Goal: Task Accomplishment & Management: Manage account settings

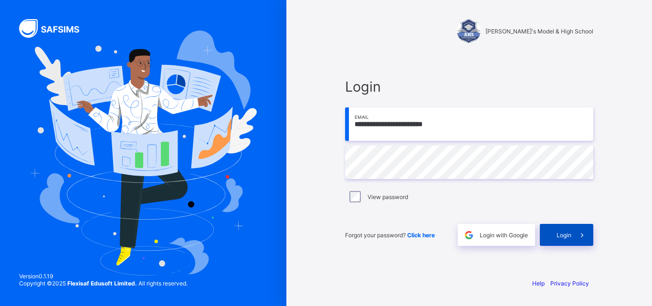
click at [573, 237] on span at bounding box center [582, 235] width 22 height 22
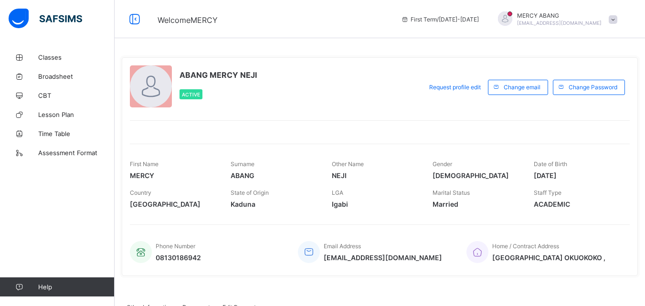
click at [256, 203] on span "Kaduna" at bounding box center [273, 204] width 86 height 8
click at [252, 204] on span "Kaduna" at bounding box center [273, 204] width 86 height 8
click at [54, 57] on span "Classes" at bounding box center [76, 57] width 76 height 8
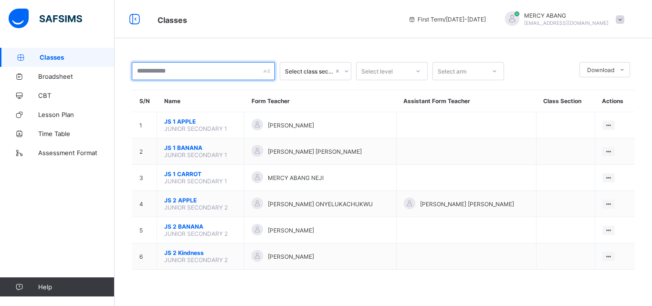
click at [266, 71] on div at bounding box center [203, 71] width 143 height 18
click at [249, 74] on input "text" at bounding box center [203, 71] width 143 height 18
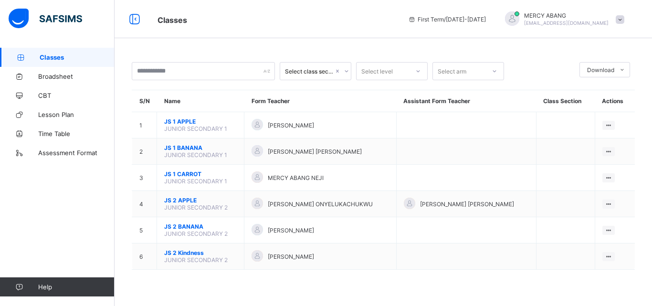
click at [345, 72] on icon at bounding box center [347, 71] width 6 height 10
click at [420, 71] on icon at bounding box center [418, 71] width 6 height 10
click at [408, 106] on div "JS 1" at bounding box center [391, 106] width 71 height 15
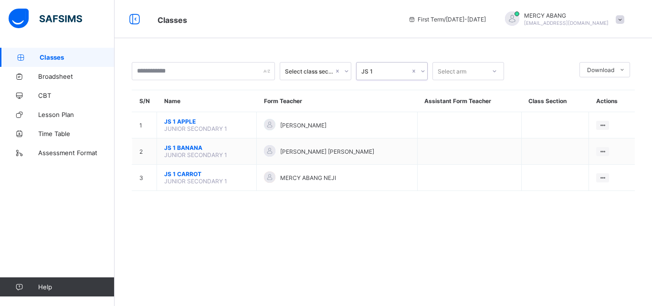
click at [494, 71] on icon at bounding box center [494, 71] width 6 height 10
click at [428, 217] on div "Select class section JS 1 Select arm Download Pdf Report Excel Report S/N Name …" at bounding box center [383, 153] width 537 height 306
click at [494, 71] on icon at bounding box center [494, 71] width 3 height 2
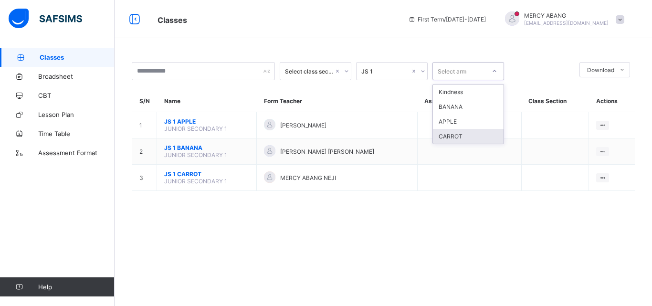
click at [474, 132] on div "CARROT" at bounding box center [468, 136] width 71 height 15
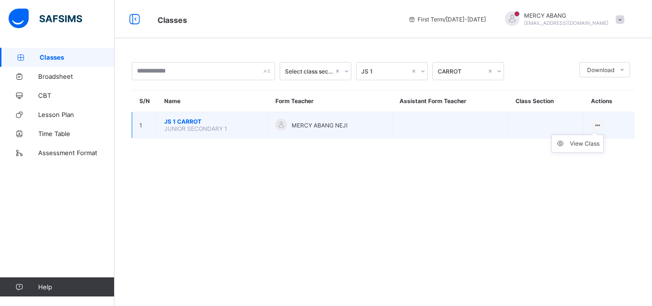
click at [595, 124] on icon at bounding box center [597, 125] width 8 height 7
click at [597, 135] on ul "View Class" at bounding box center [577, 144] width 52 height 18
click at [579, 148] on li "View Class" at bounding box center [578, 143] width 52 height 17
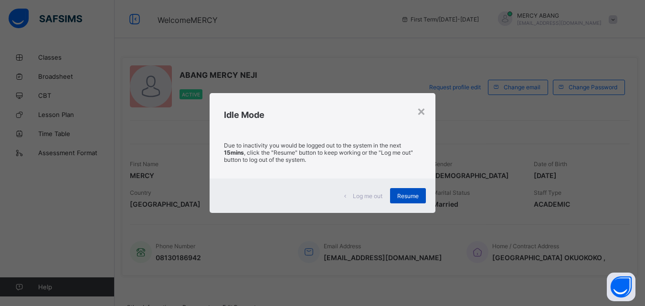
click at [402, 192] on span "Resume" at bounding box center [407, 195] width 21 height 7
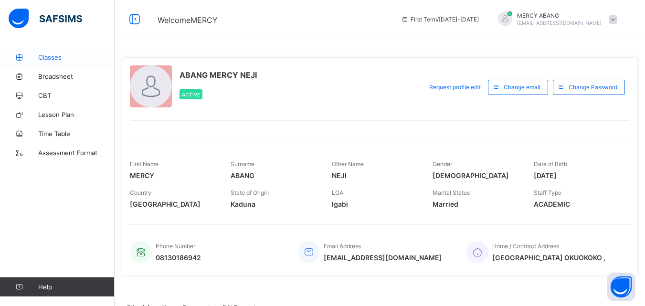
click at [61, 56] on span "Classes" at bounding box center [76, 57] width 76 height 8
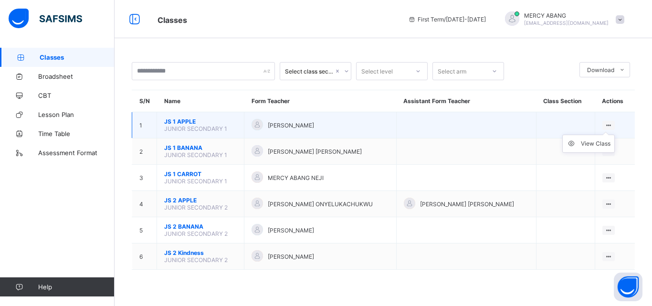
click at [607, 135] on ul "View Class" at bounding box center [588, 144] width 52 height 18
click at [594, 141] on div "View Class" at bounding box center [596, 144] width 30 height 10
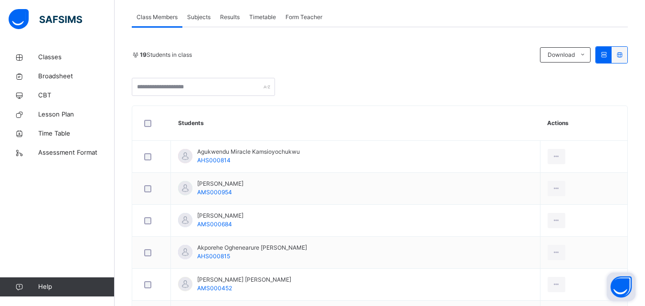
scroll to position [191, 0]
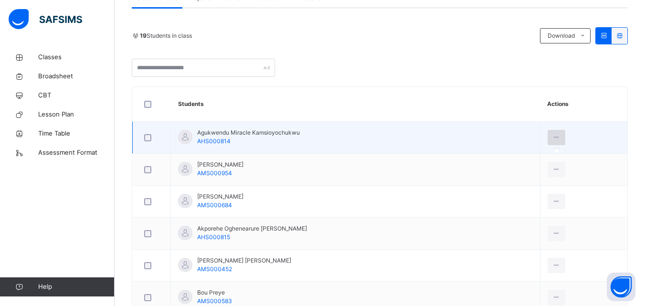
click at [560, 138] on icon at bounding box center [556, 137] width 8 height 9
click at [560, 140] on icon at bounding box center [556, 137] width 8 height 9
click at [558, 137] on icon at bounding box center [556, 137] width 8 height 9
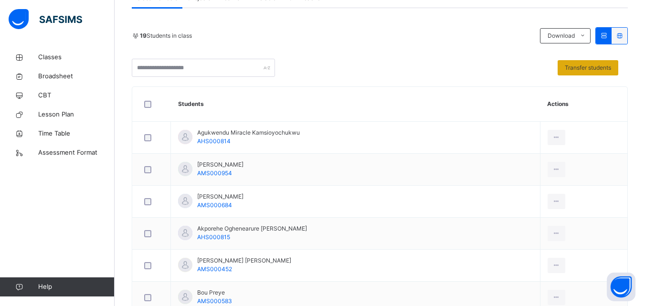
click at [593, 72] on span "Transfer students" at bounding box center [587, 67] width 46 height 9
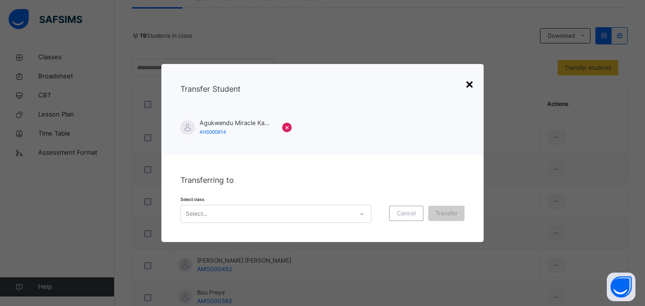
click at [471, 84] on div "×" at bounding box center [469, 83] width 9 height 20
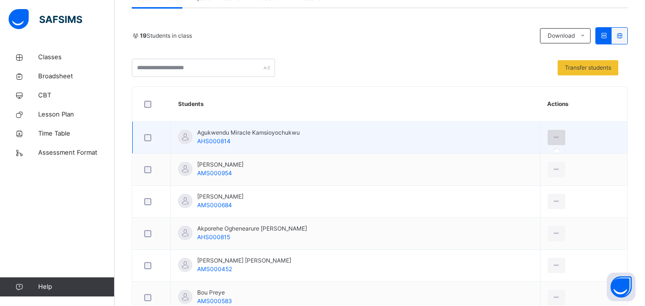
click at [560, 137] on icon at bounding box center [556, 137] width 8 height 9
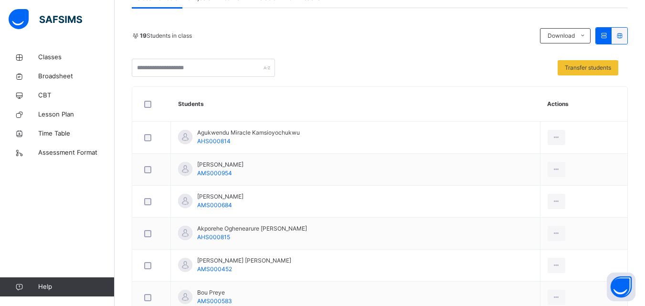
click at [607, 35] on icon at bounding box center [603, 35] width 8 height 7
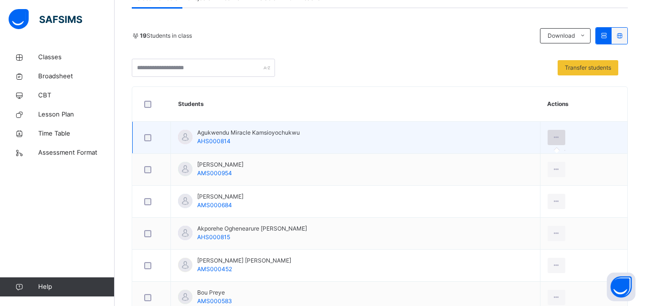
click at [560, 138] on icon at bounding box center [556, 137] width 8 height 9
click at [598, 134] on td at bounding box center [583, 138] width 87 height 32
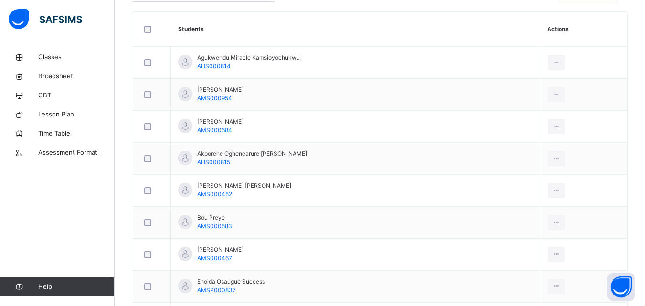
scroll to position [247, 0]
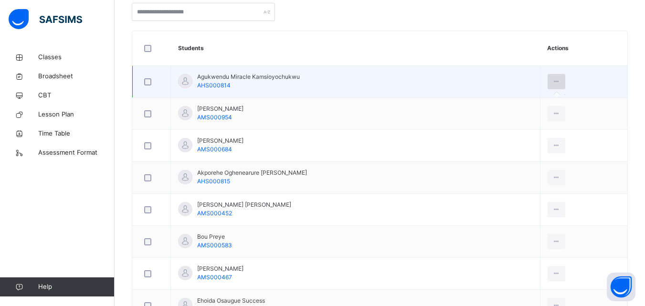
click at [565, 83] on div at bounding box center [556, 81] width 18 height 15
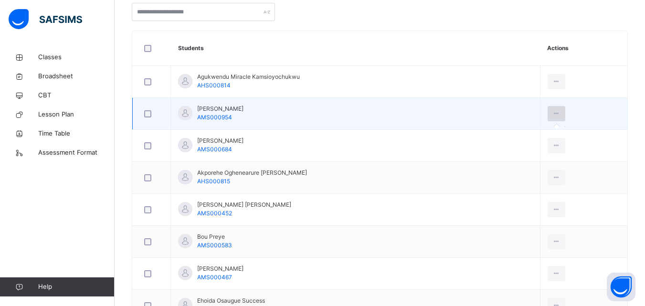
click at [559, 114] on icon at bounding box center [556, 113] width 8 height 9
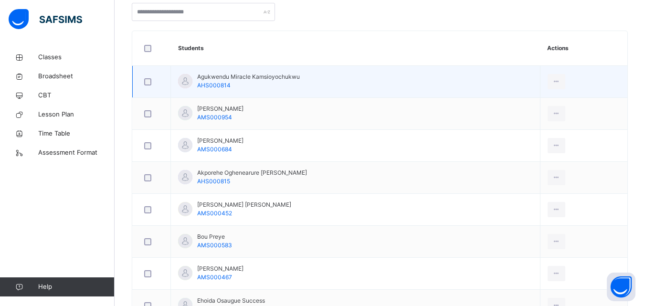
click at [570, 74] on td at bounding box center [583, 82] width 87 height 32
click at [565, 79] on div at bounding box center [556, 81] width 18 height 15
click at [559, 84] on icon at bounding box center [556, 81] width 8 height 9
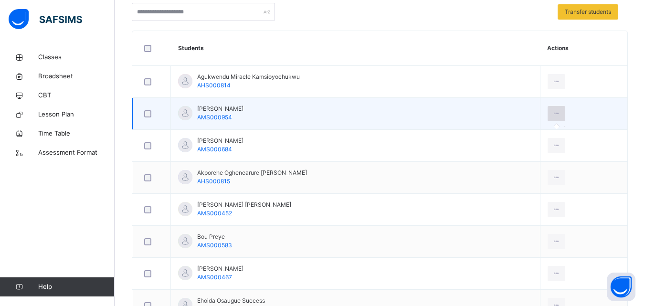
click at [560, 117] on icon at bounding box center [556, 113] width 8 height 9
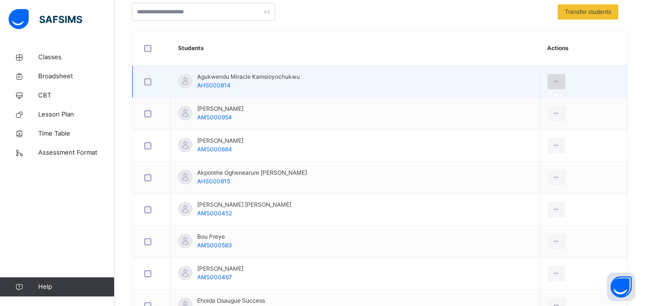
click at [560, 82] on icon at bounding box center [556, 81] width 8 height 9
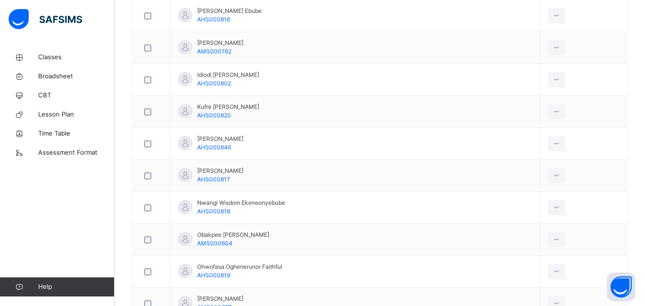
scroll to position [571, 0]
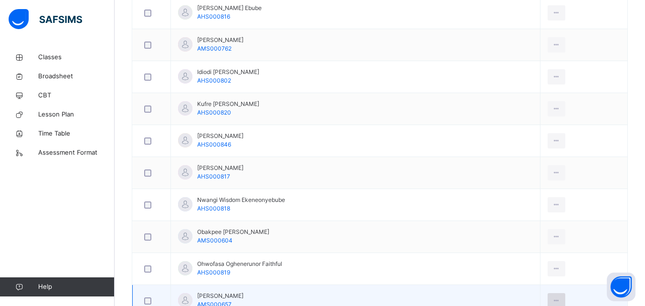
click at [559, 300] on icon at bounding box center [556, 300] width 8 height 9
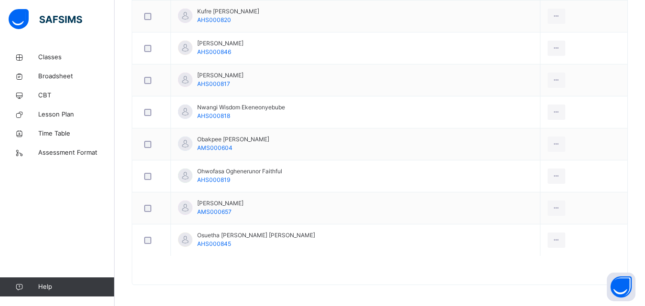
scroll to position [667, 0]
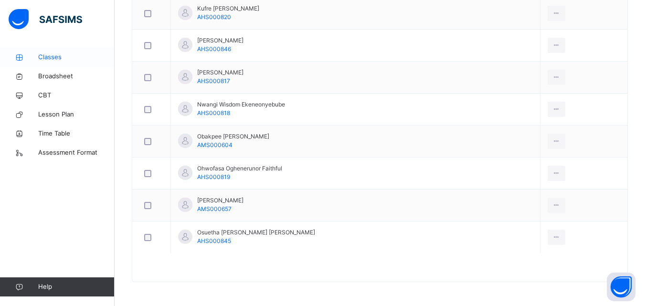
click at [52, 59] on span "Classes" at bounding box center [76, 57] width 76 height 10
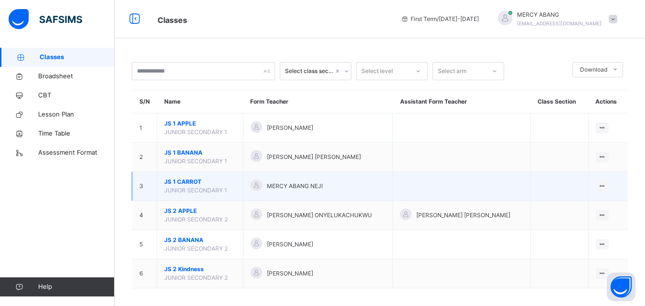
click at [204, 186] on span "JS 1 CARROT" at bounding box center [200, 181] width 72 height 9
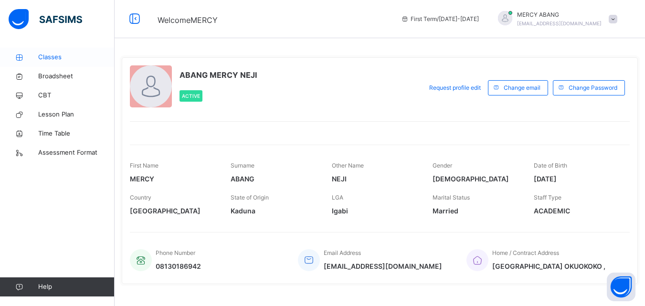
click at [53, 60] on span "Classes" at bounding box center [76, 57] width 76 height 10
